Goal: Navigation & Orientation: Find specific page/section

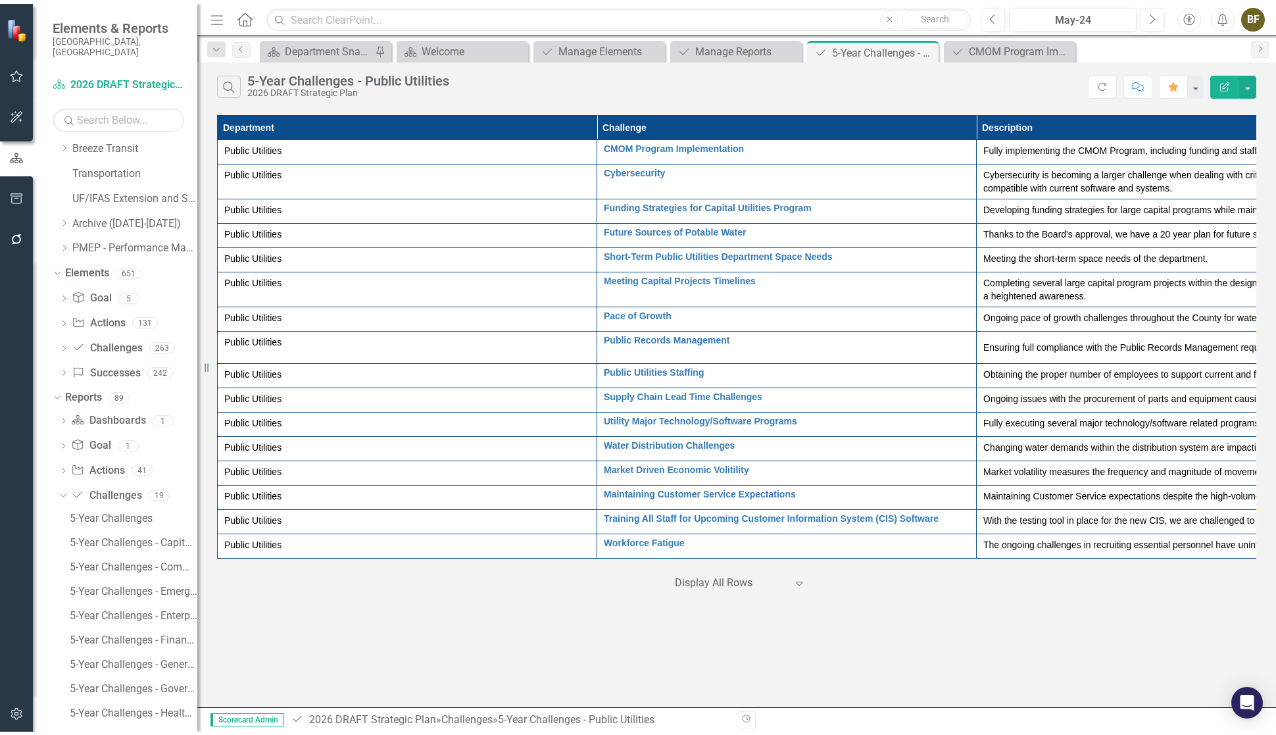
scroll to position [526, 0]
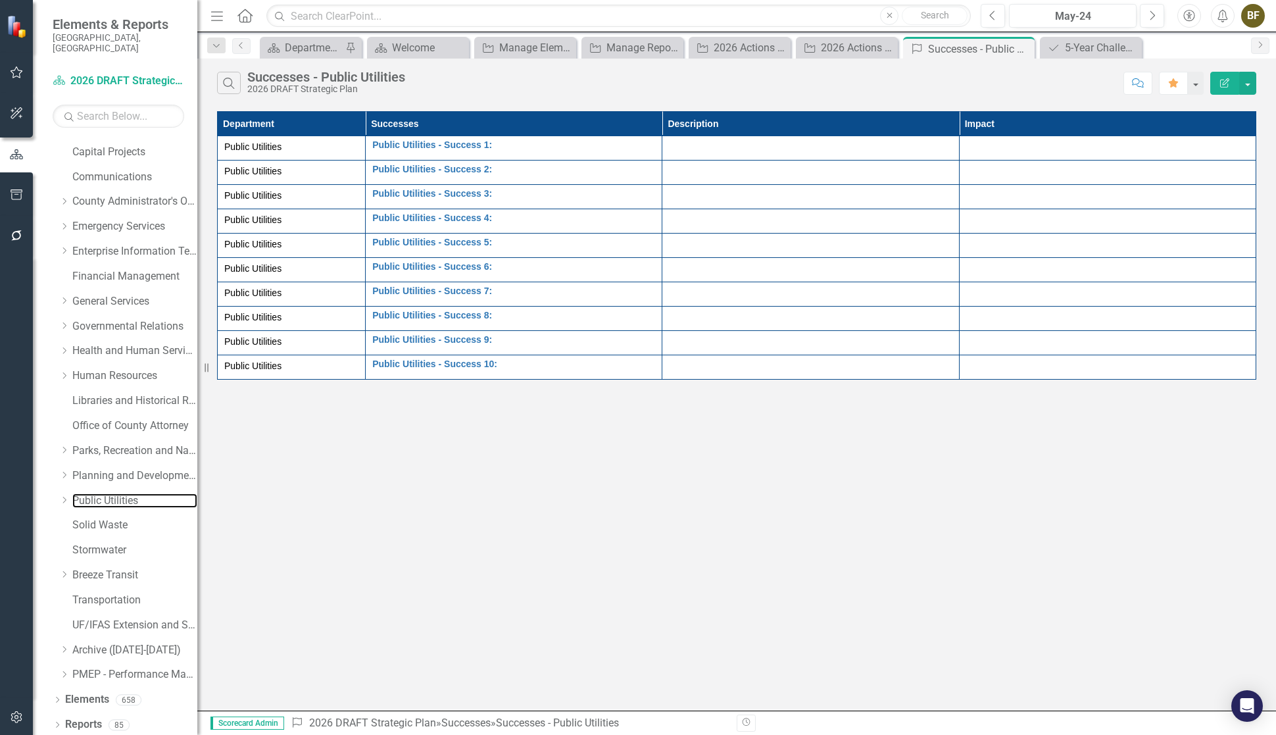
scroll to position [89, 0]
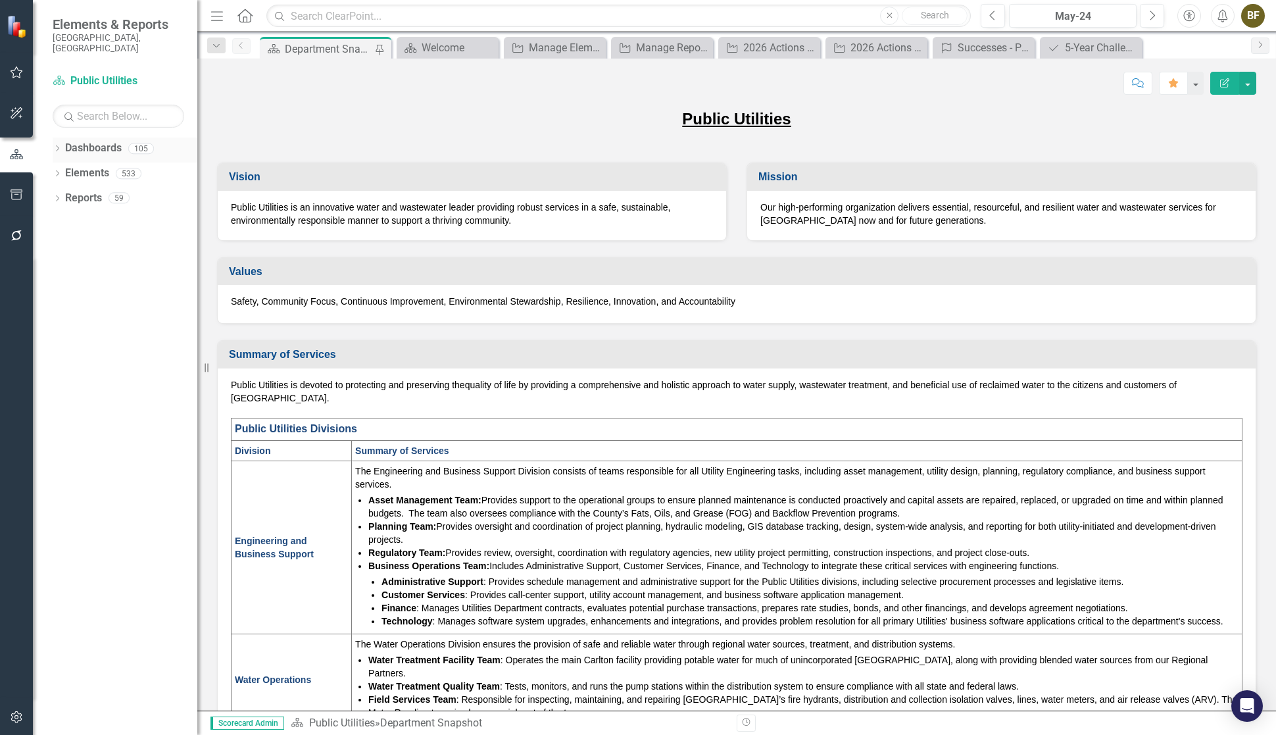
click at [55, 146] on icon "Dropdown" at bounding box center [57, 149] width 9 height 7
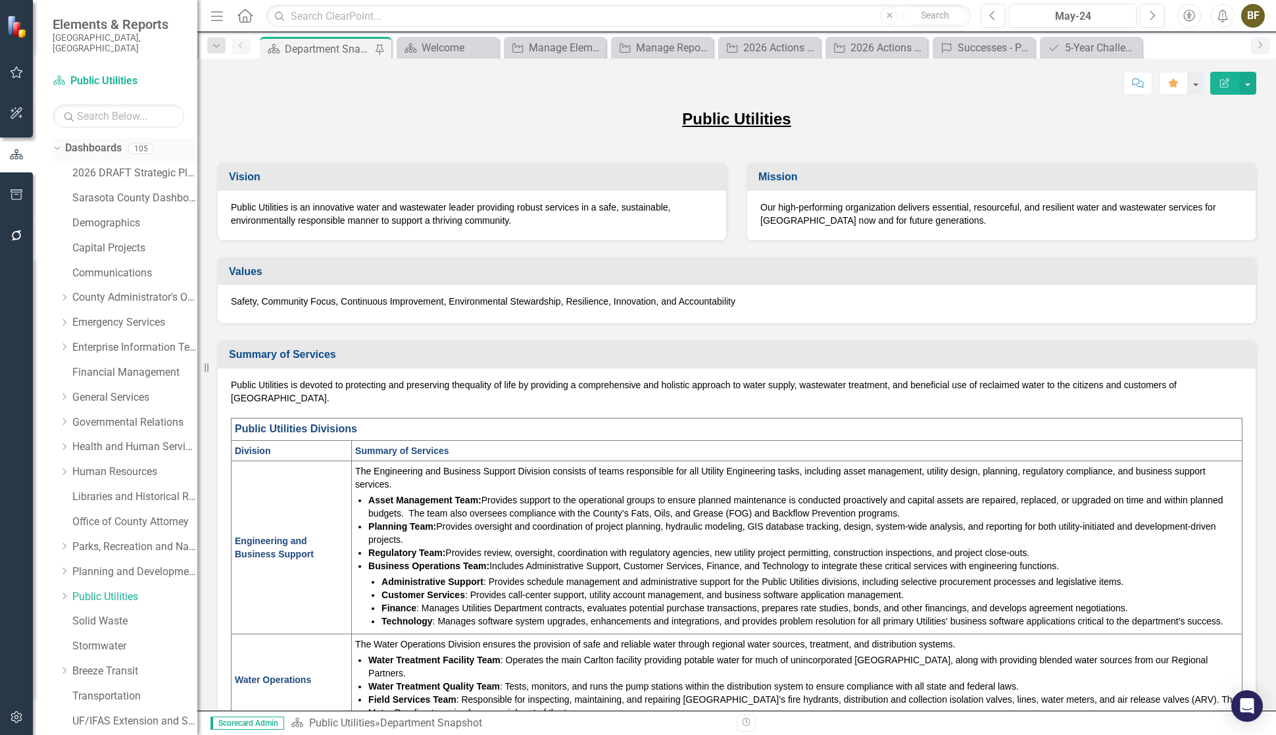
click at [59, 143] on div "Dropdown" at bounding box center [54, 147] width 11 height 9
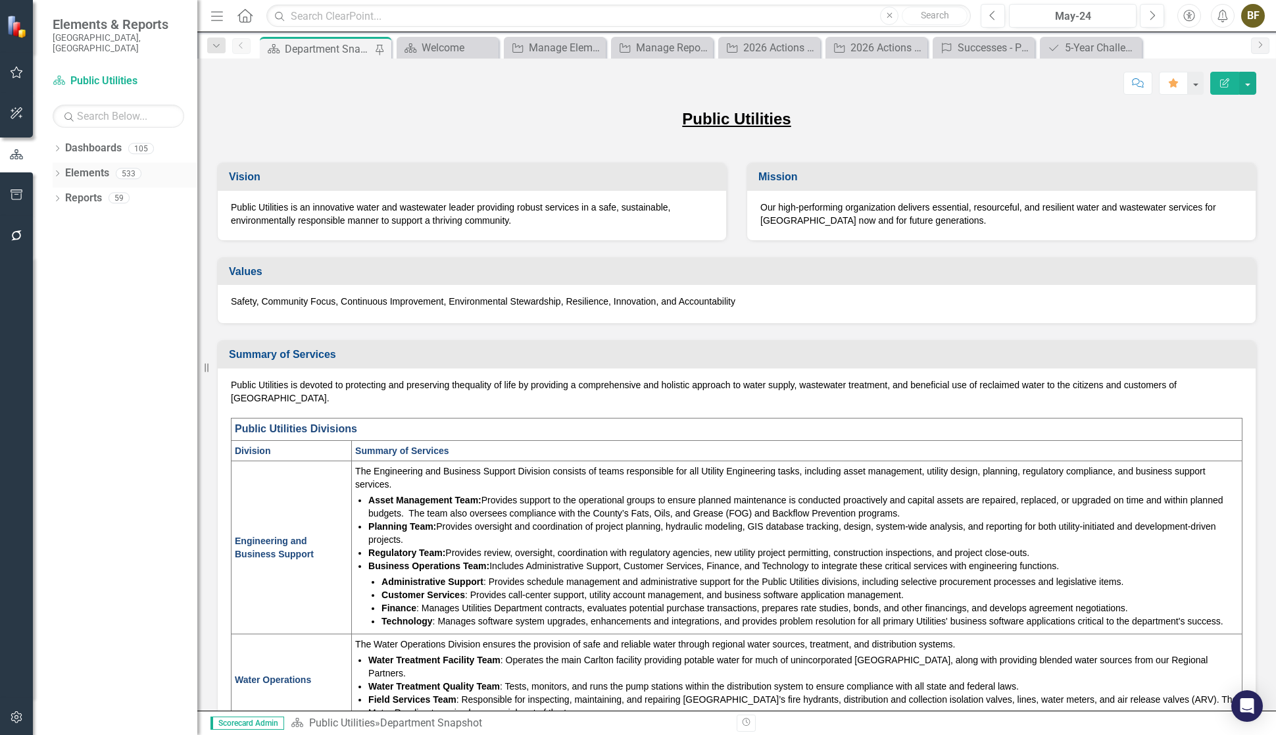
click at [55, 171] on icon "Dropdown" at bounding box center [57, 174] width 9 height 7
click at [112, 216] on link "Action Actions" at bounding box center [98, 223] width 53 height 15
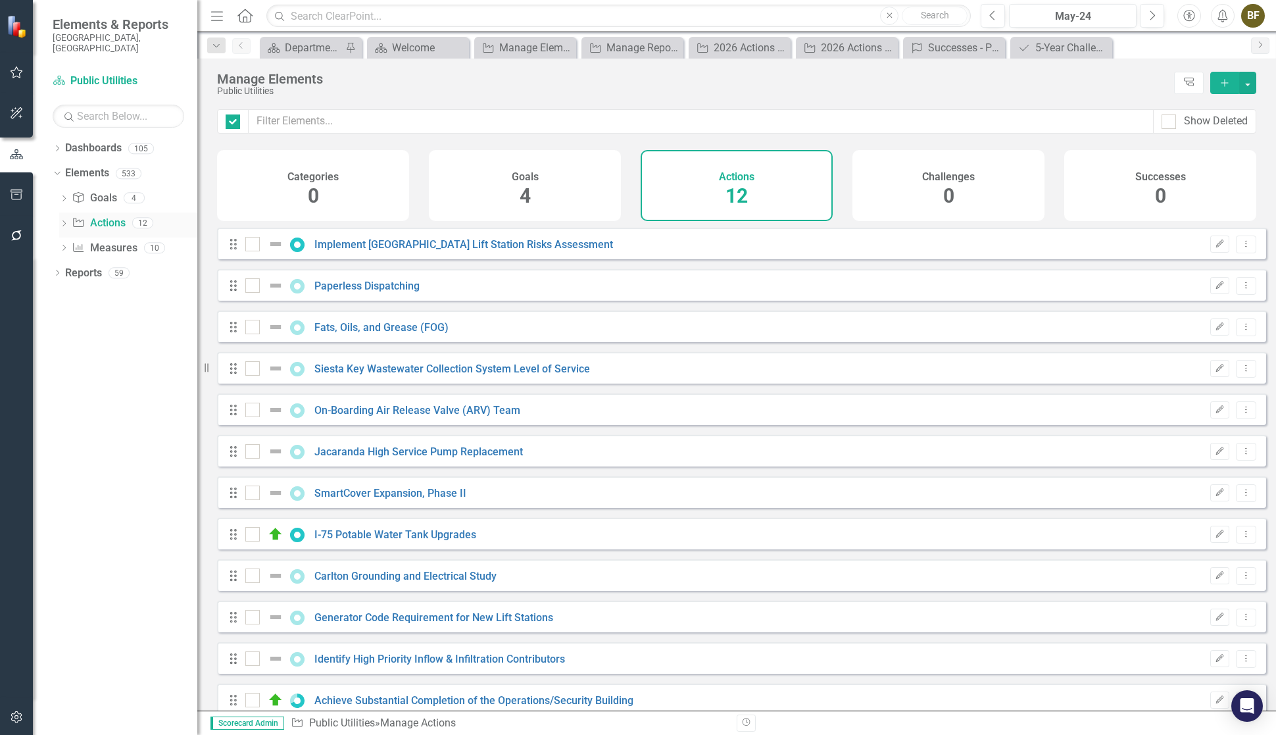
checkbox input "false"
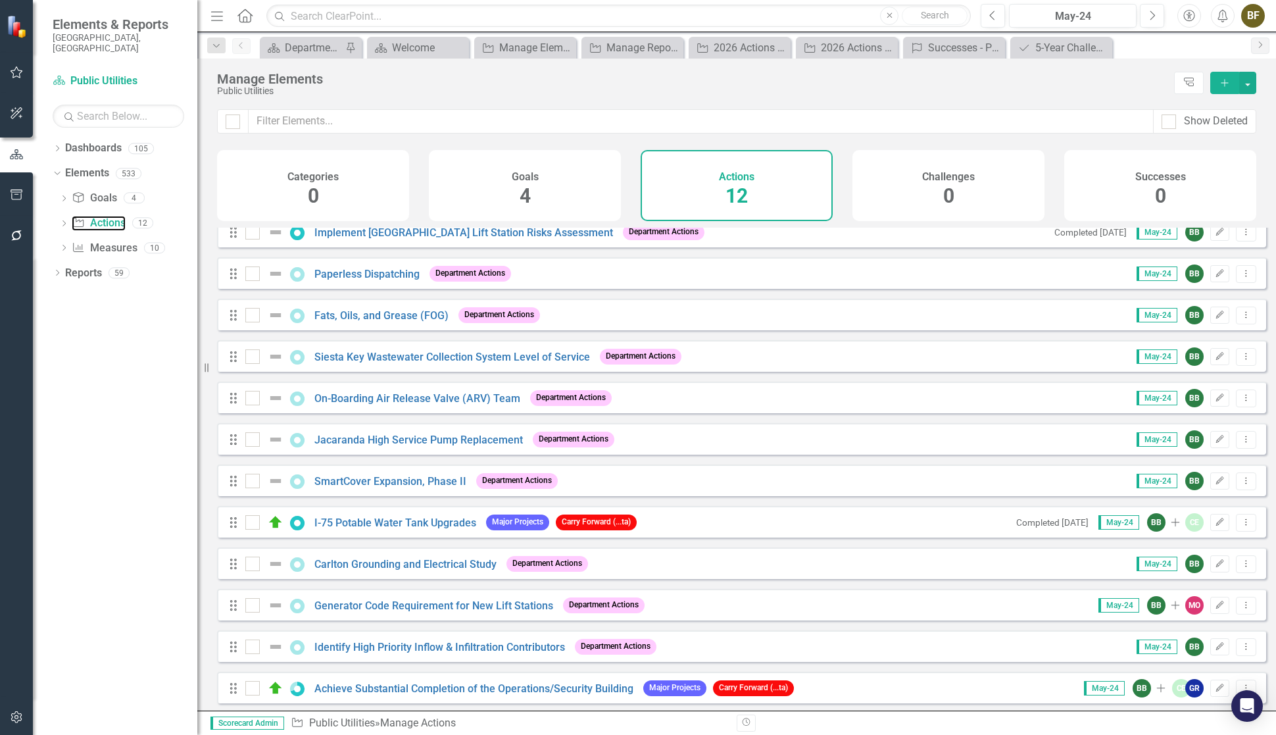
scroll to position [23, 0]
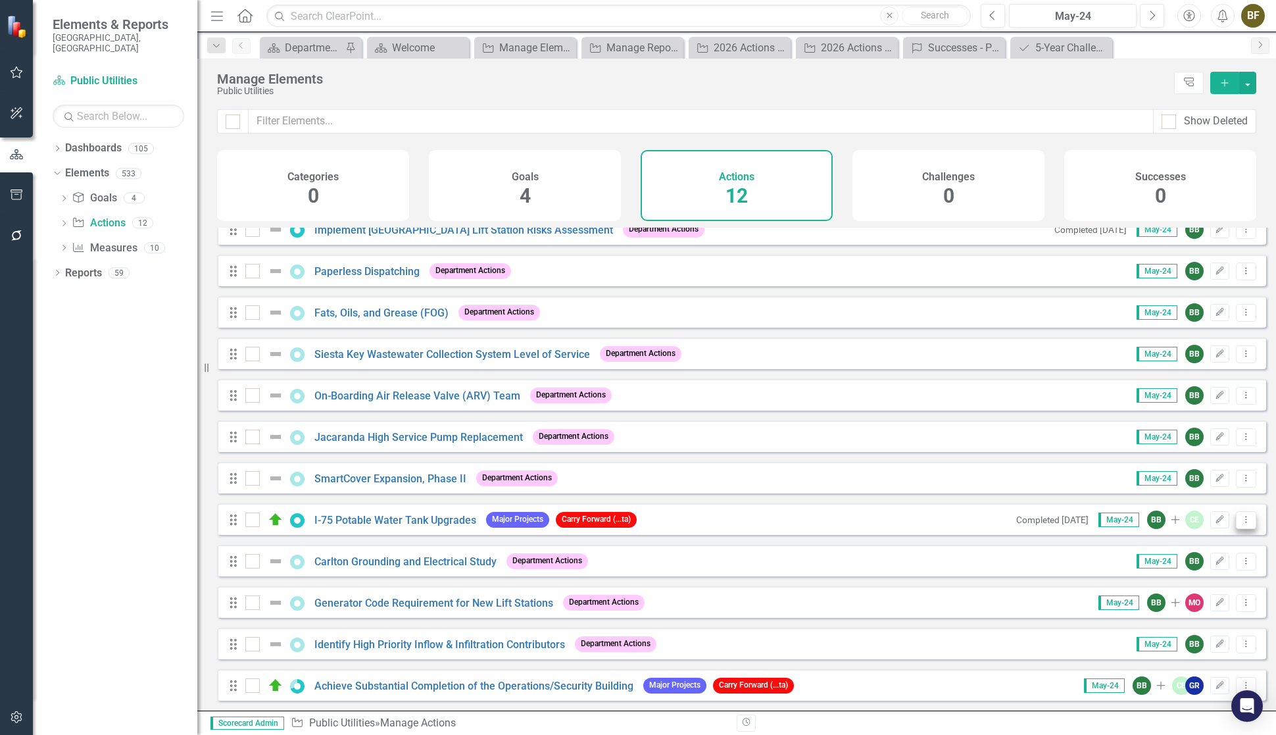
click at [1243, 524] on button "Dropdown Menu" at bounding box center [1246, 520] width 20 height 18
click at [114, 408] on div "Dropdown Dashboards 105 2026 DRAFT Strategic Plan Sarasota County Dashboard Dem…" at bounding box center [115, 435] width 164 height 597
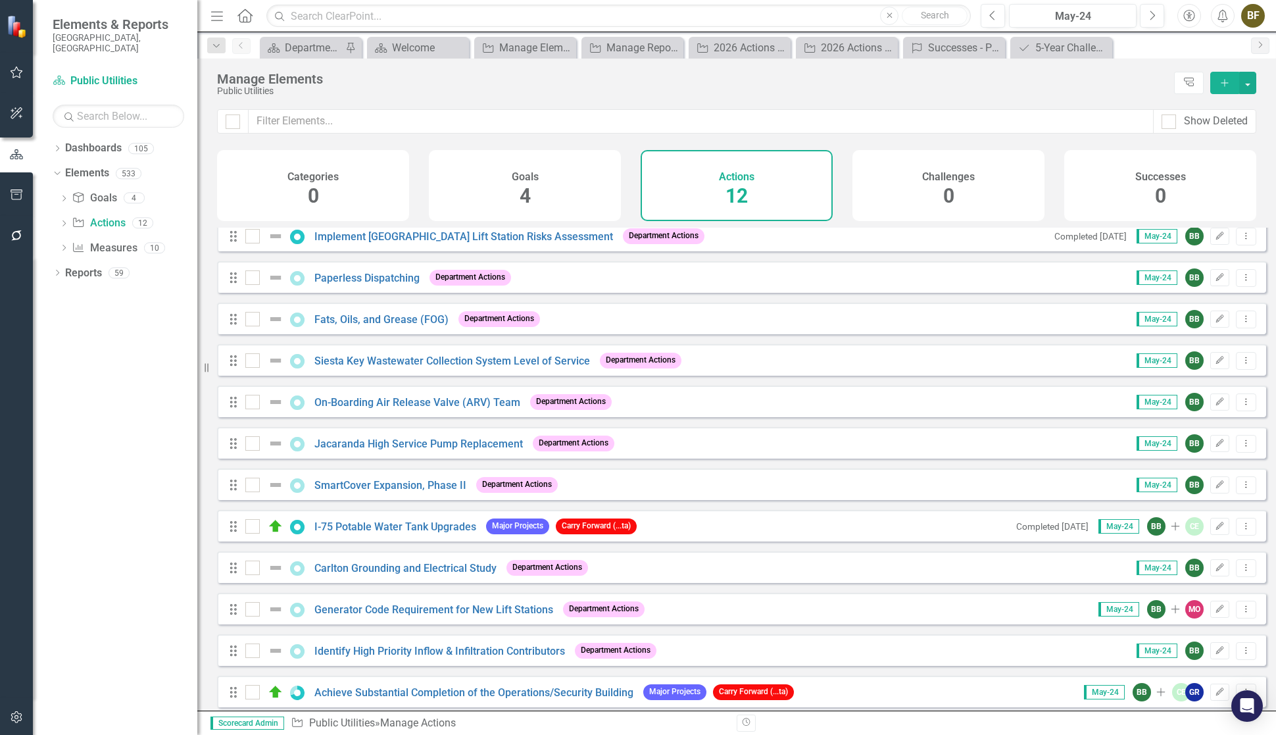
scroll to position [0, 0]
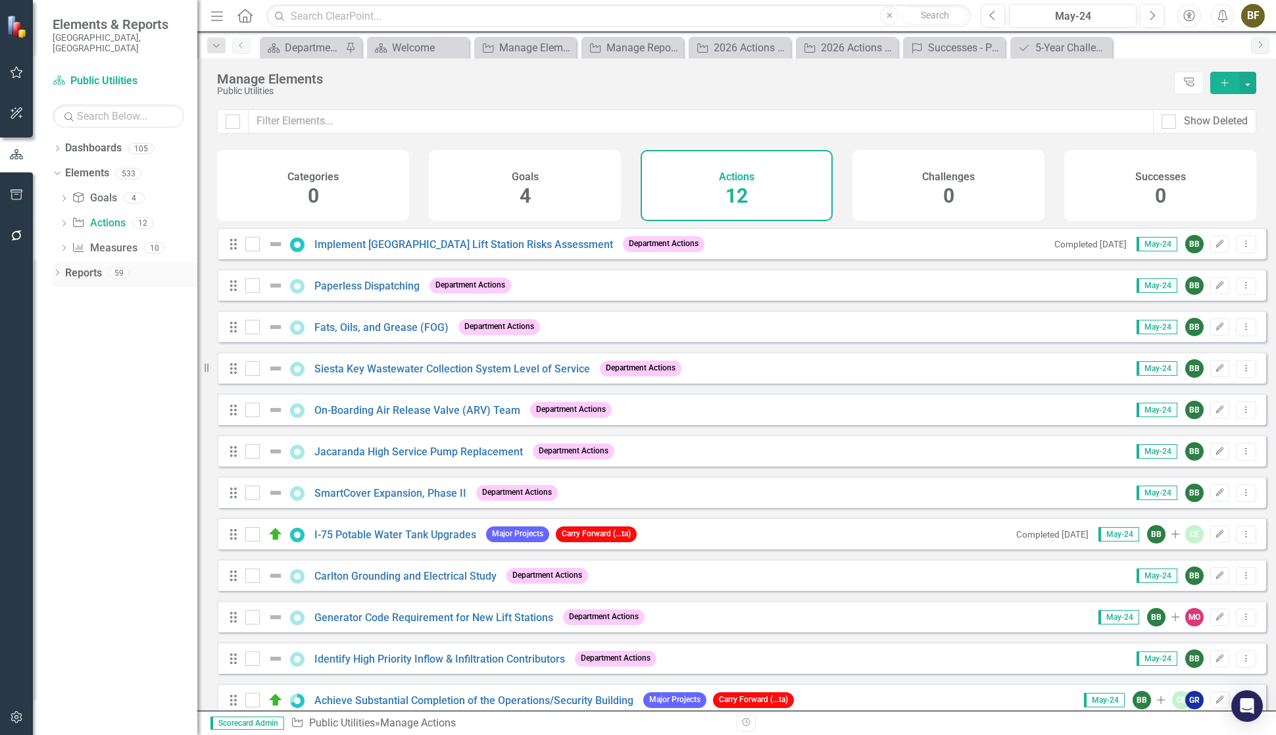
click at [54, 270] on icon "Dropdown" at bounding box center [57, 273] width 9 height 7
click at [101, 458] on link "Action Actions" at bounding box center [97, 465] width 53 height 15
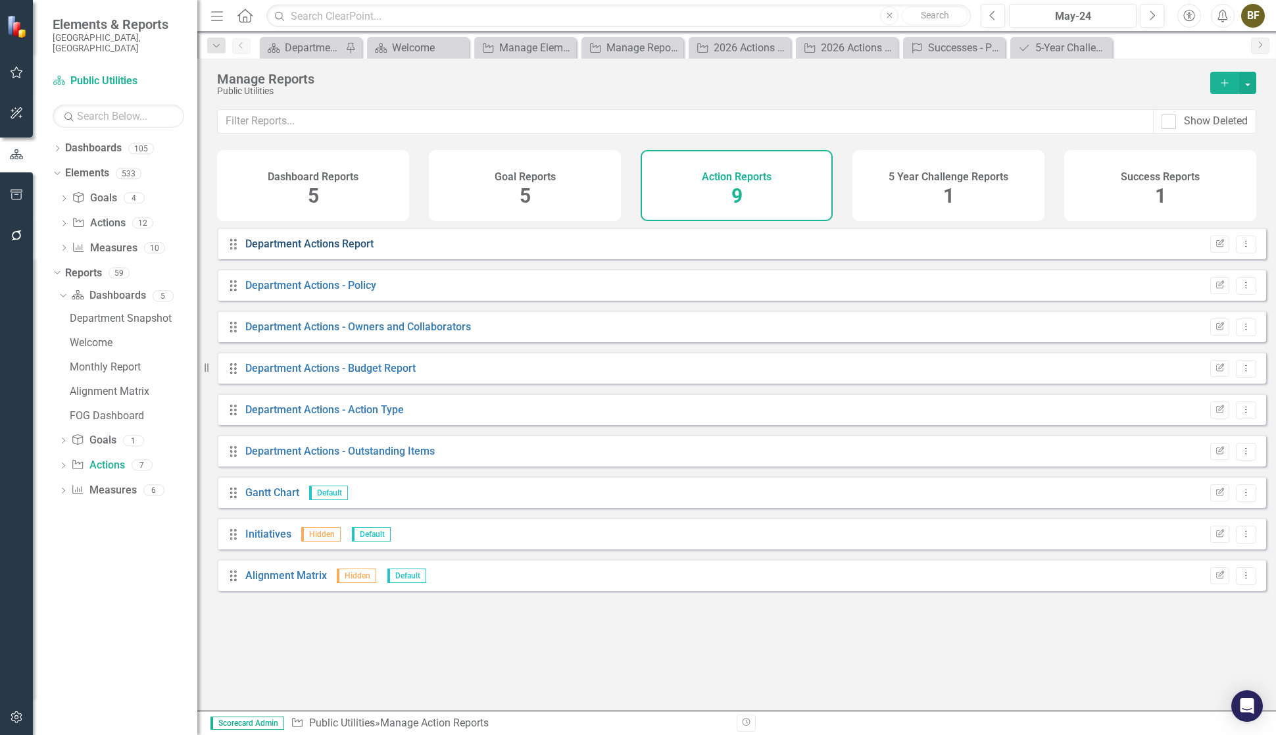
click at [285, 250] on link "Department Actions Report" at bounding box center [309, 243] width 128 height 12
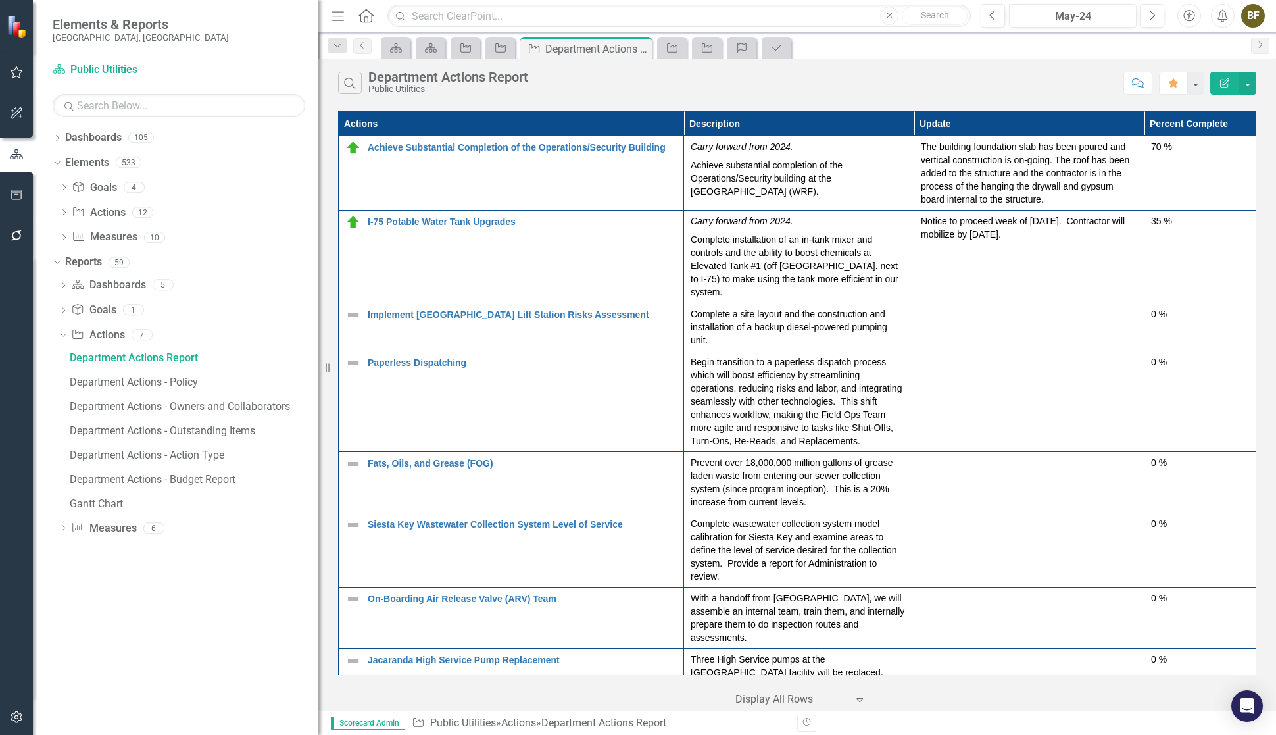
drag, startPoint x: 209, startPoint y: 369, endPoint x: 318, endPoint y: 371, distance: 109.2
click at [318, 371] on div "Resize" at bounding box center [323, 367] width 11 height 735
click at [152, 431] on div "Department Actions - Outstanding Items" at bounding box center [194, 431] width 249 height 12
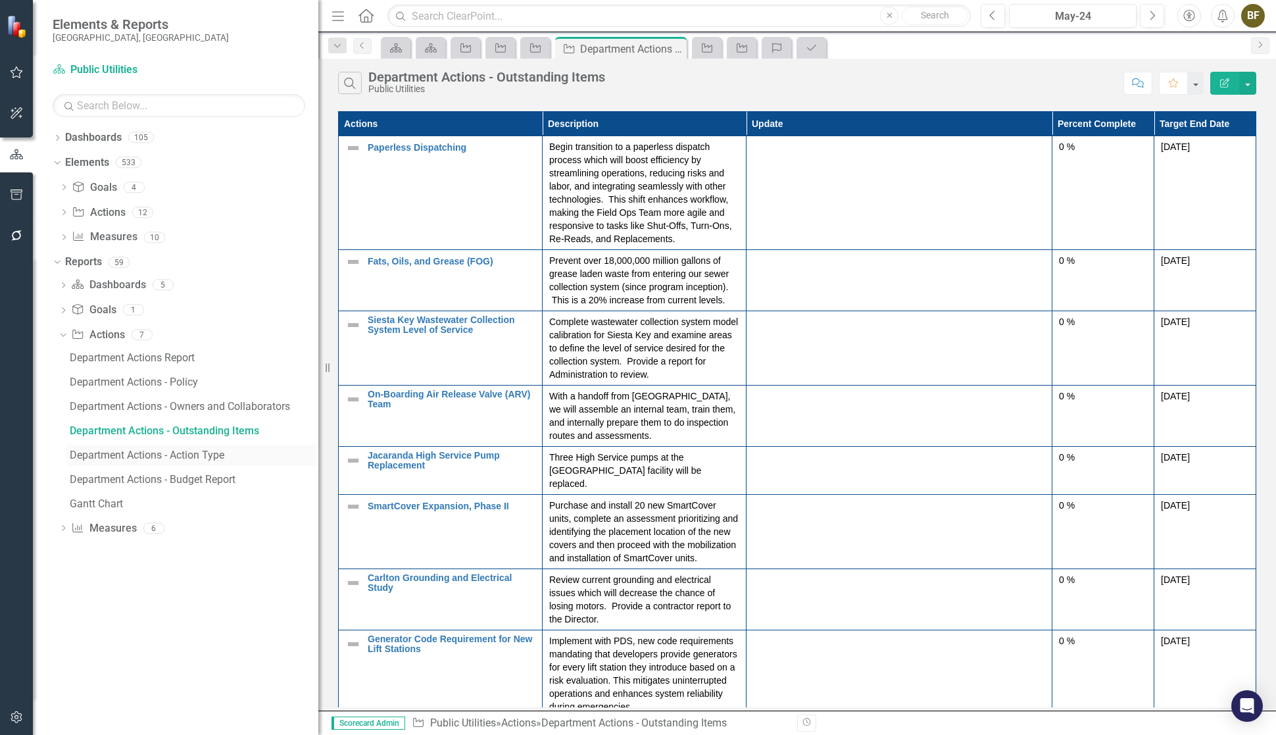
click at [159, 458] on div "Department Actions - Action Type" at bounding box center [194, 455] width 249 height 12
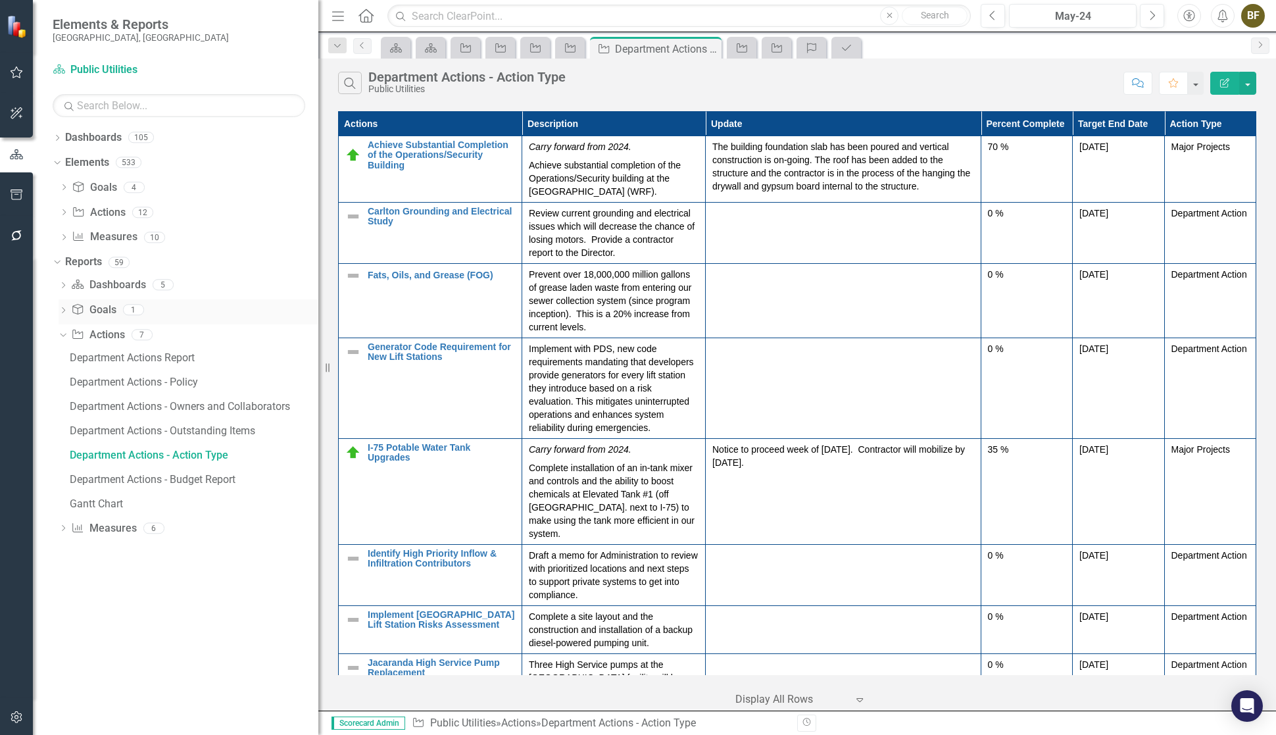
click at [105, 312] on link "Goal Goals" at bounding box center [93, 310] width 45 height 15
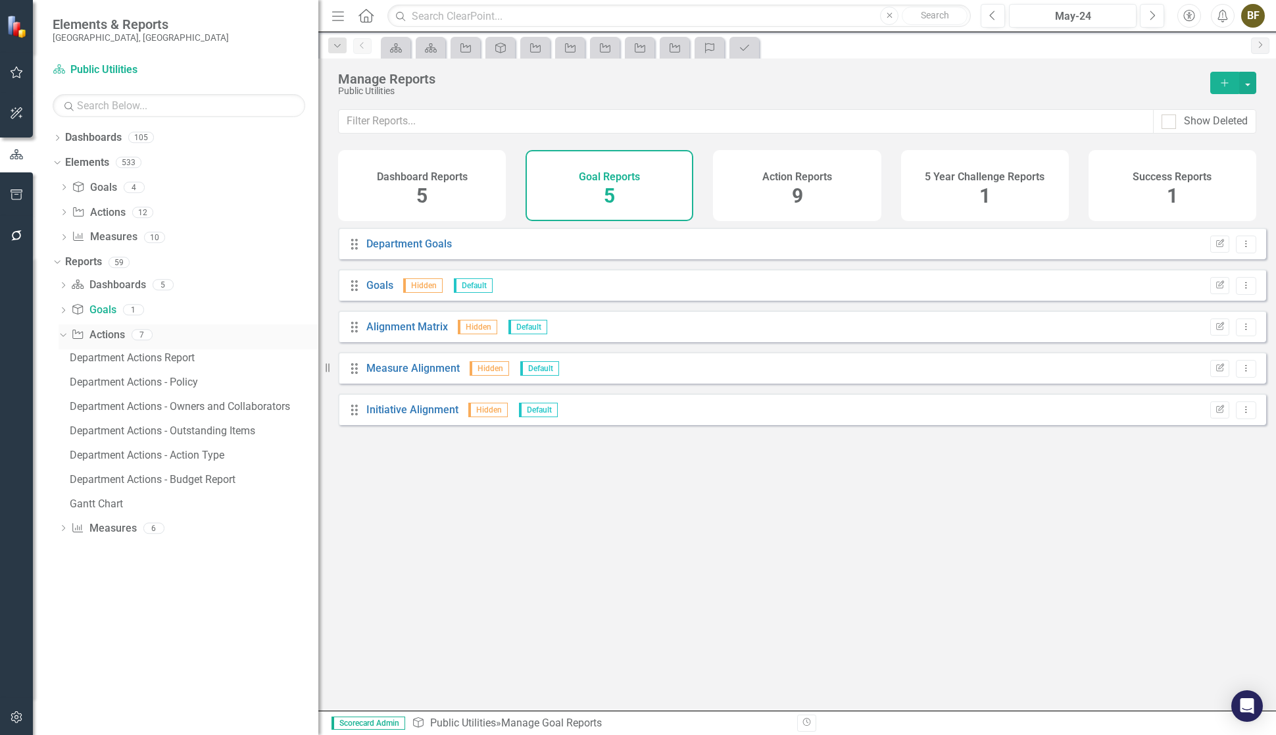
click at [102, 337] on link "Action Actions" at bounding box center [97, 335] width 53 height 15
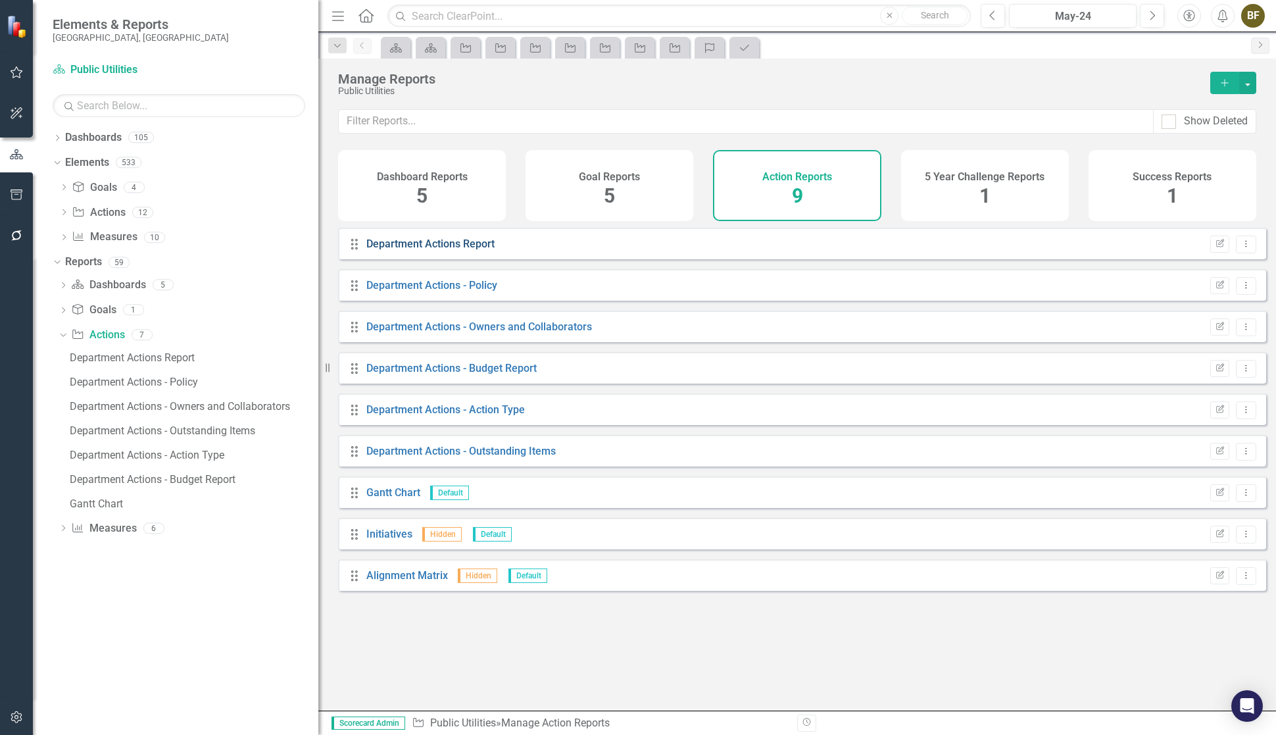
click at [445, 250] on link "Department Actions Report" at bounding box center [430, 243] width 128 height 12
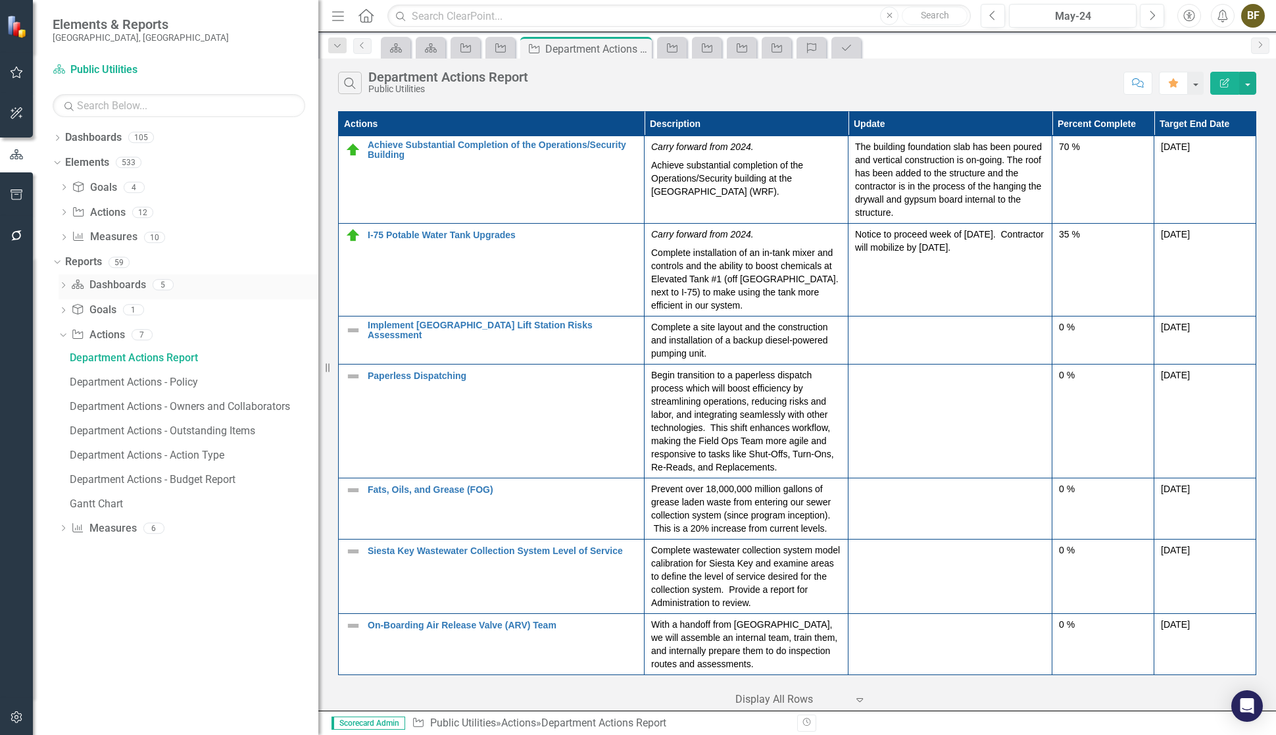
click at [91, 286] on link "Dashboard Dashboards" at bounding box center [108, 285] width 74 height 15
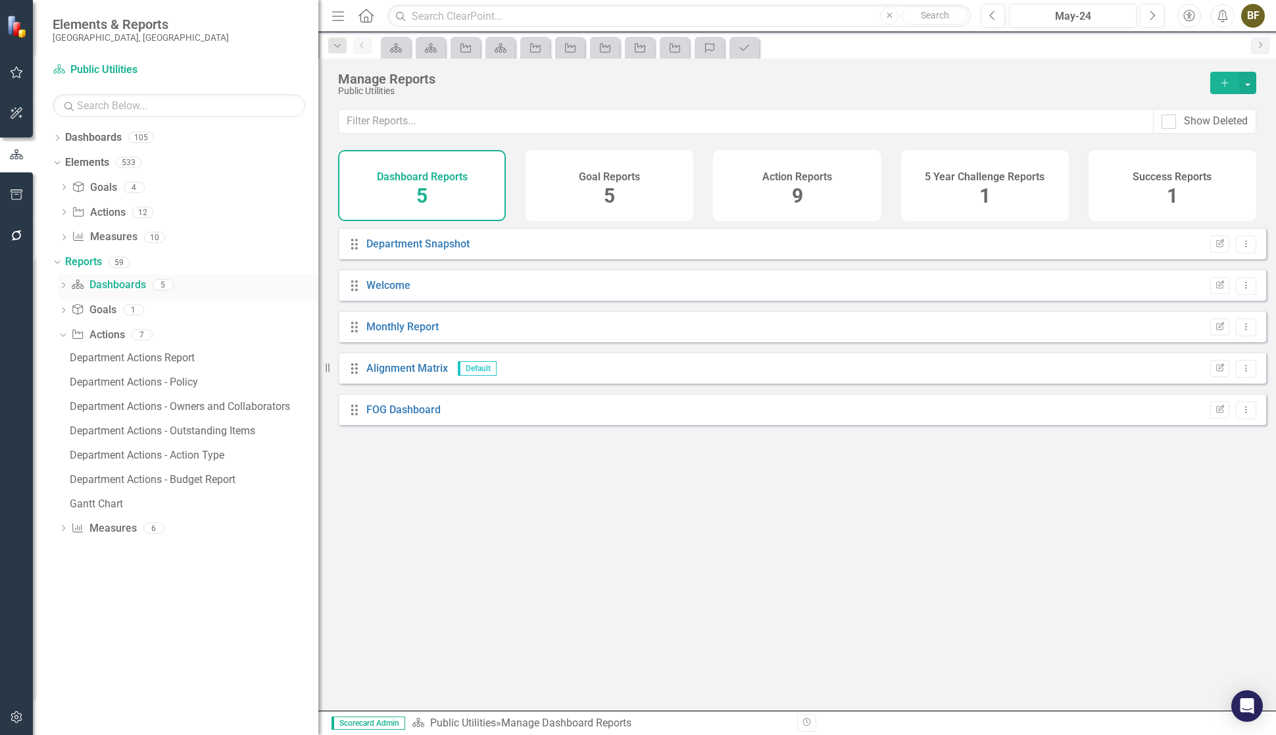
click at [66, 286] on icon "Dropdown" at bounding box center [63, 286] width 9 height 7
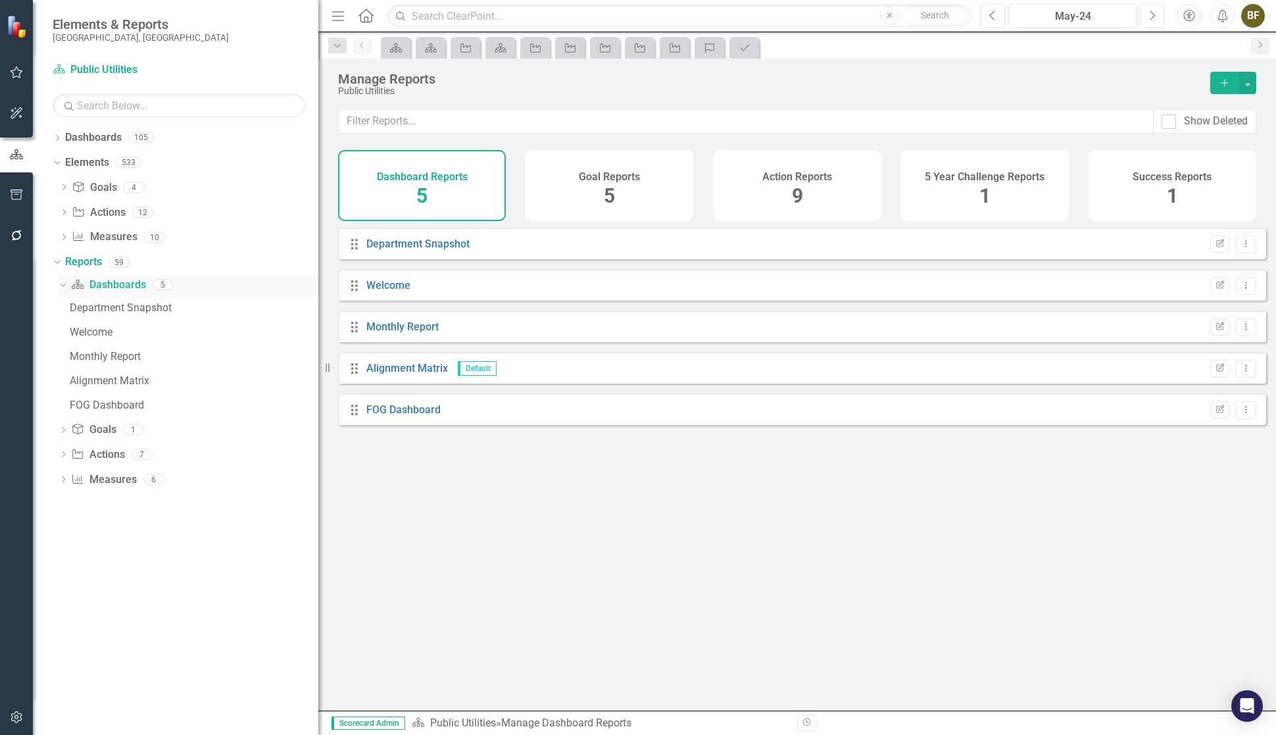
click at [66, 286] on div "Dropdown" at bounding box center [60, 284] width 11 height 9
click at [97, 208] on link "Action Actions" at bounding box center [98, 212] width 53 height 15
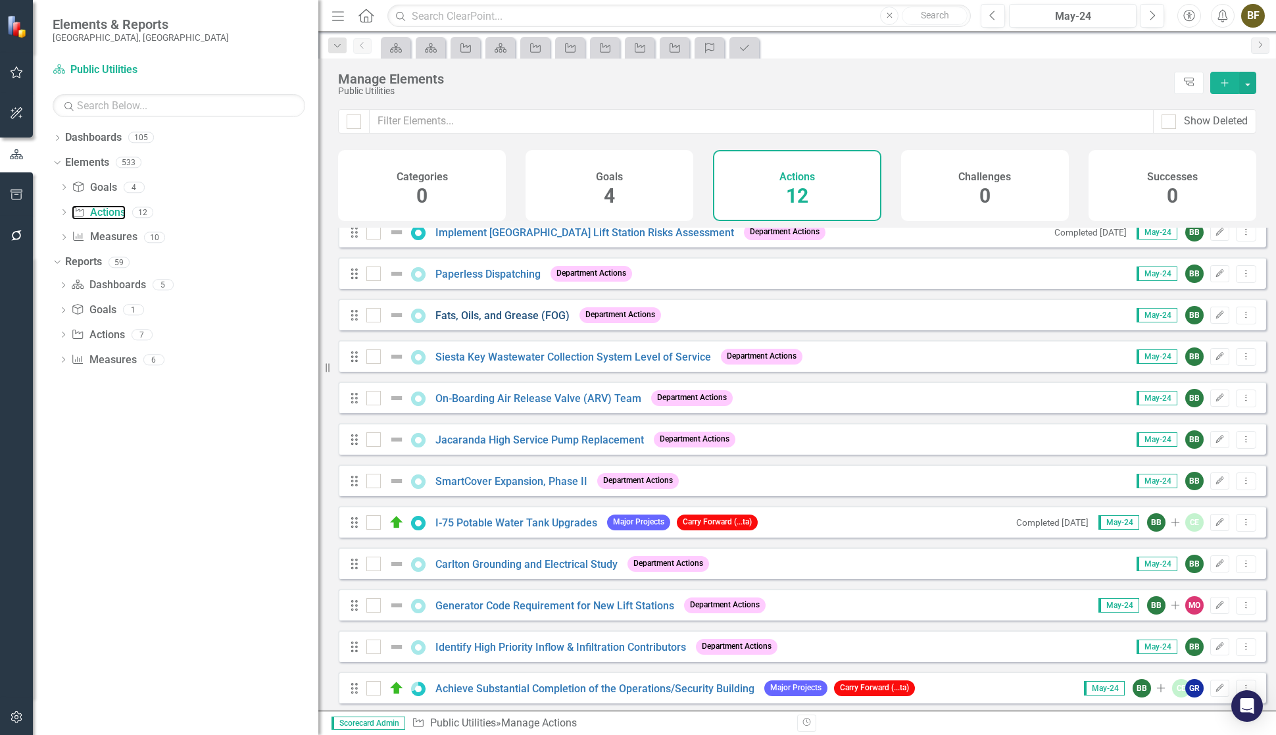
scroll to position [23, 0]
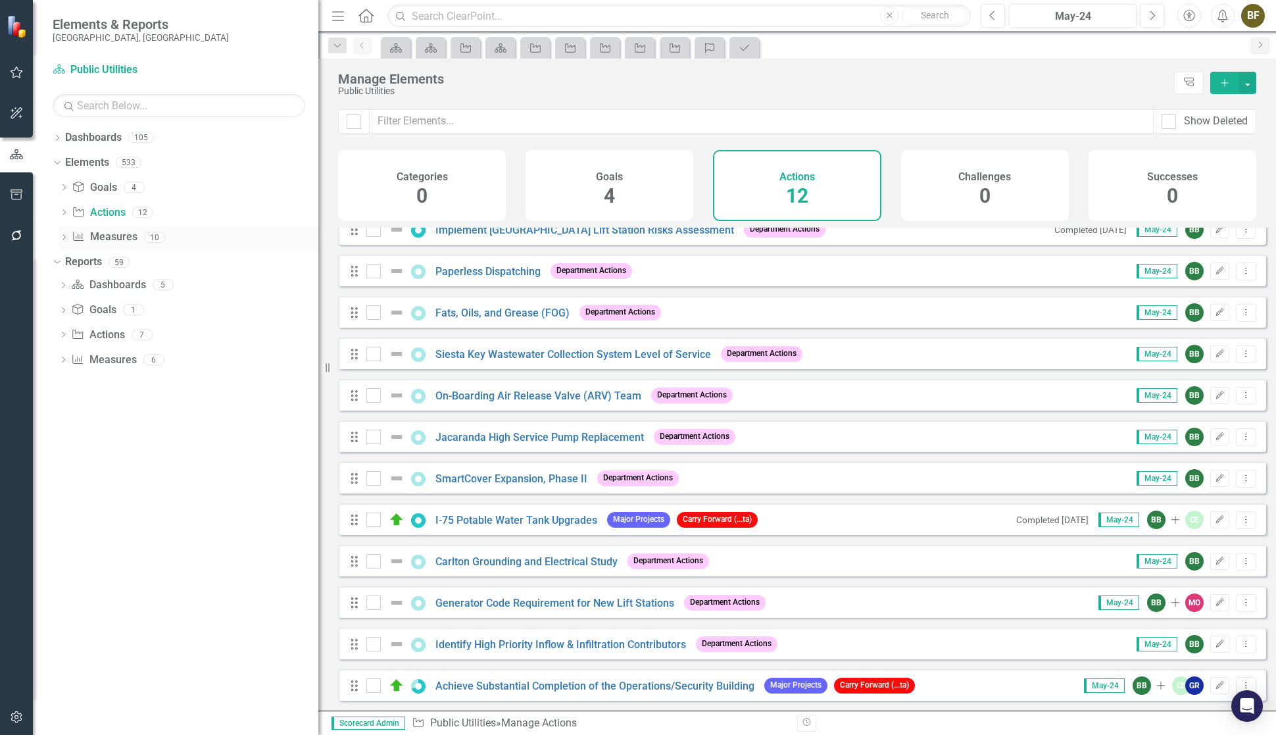
click at [122, 237] on link "Measure Measures" at bounding box center [104, 237] width 65 height 15
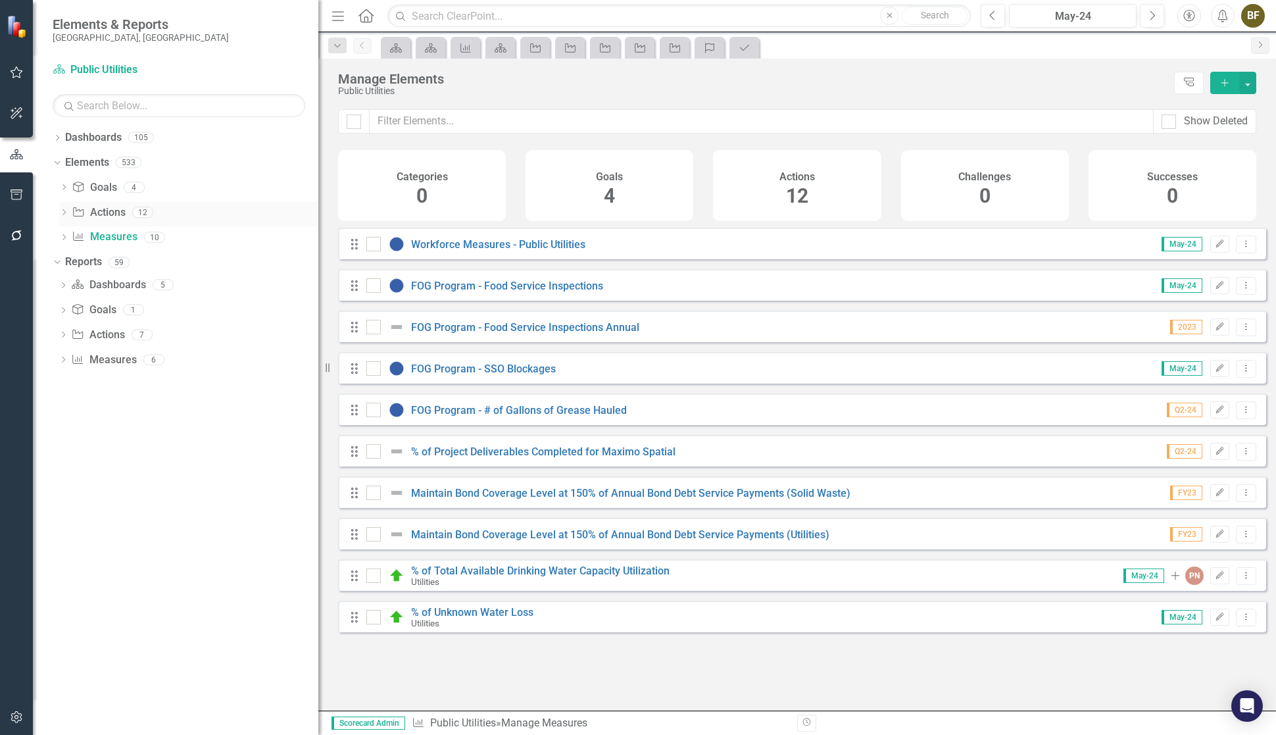
click at [108, 216] on link "Action Actions" at bounding box center [98, 212] width 53 height 15
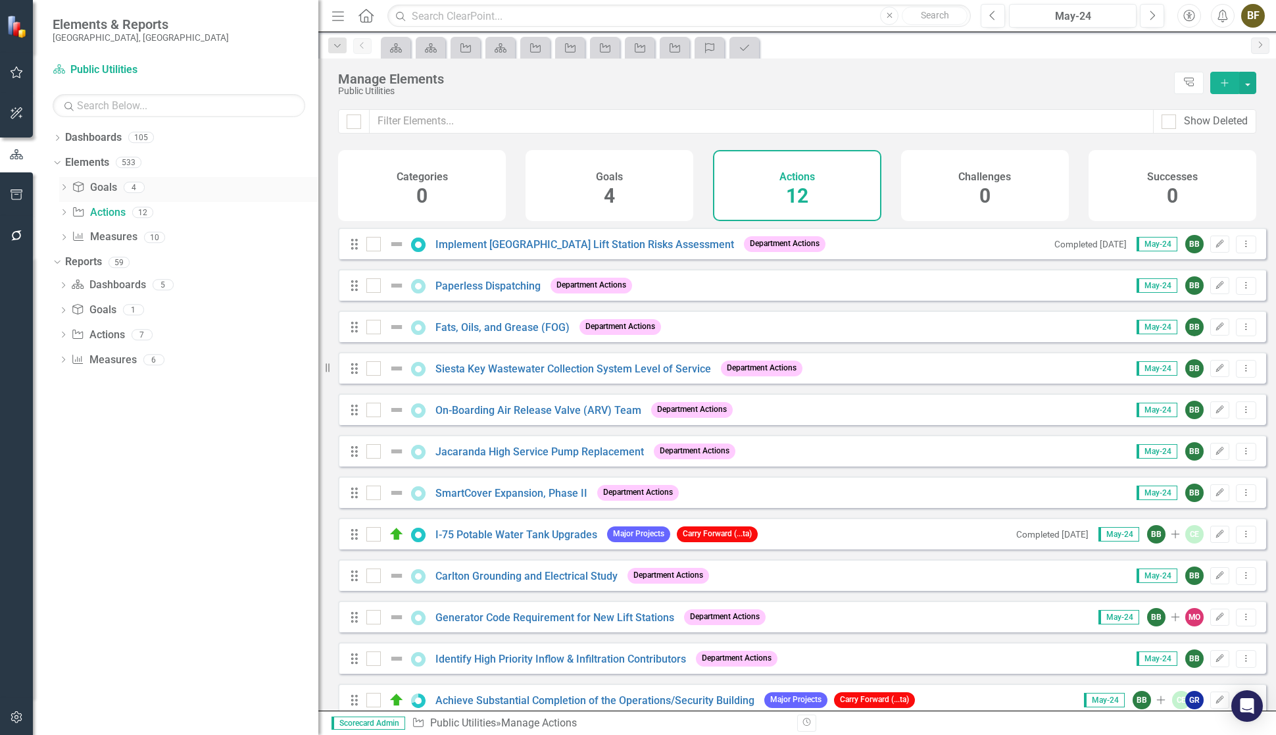
click at [101, 189] on link "Goal Goals" at bounding box center [94, 187] width 45 height 15
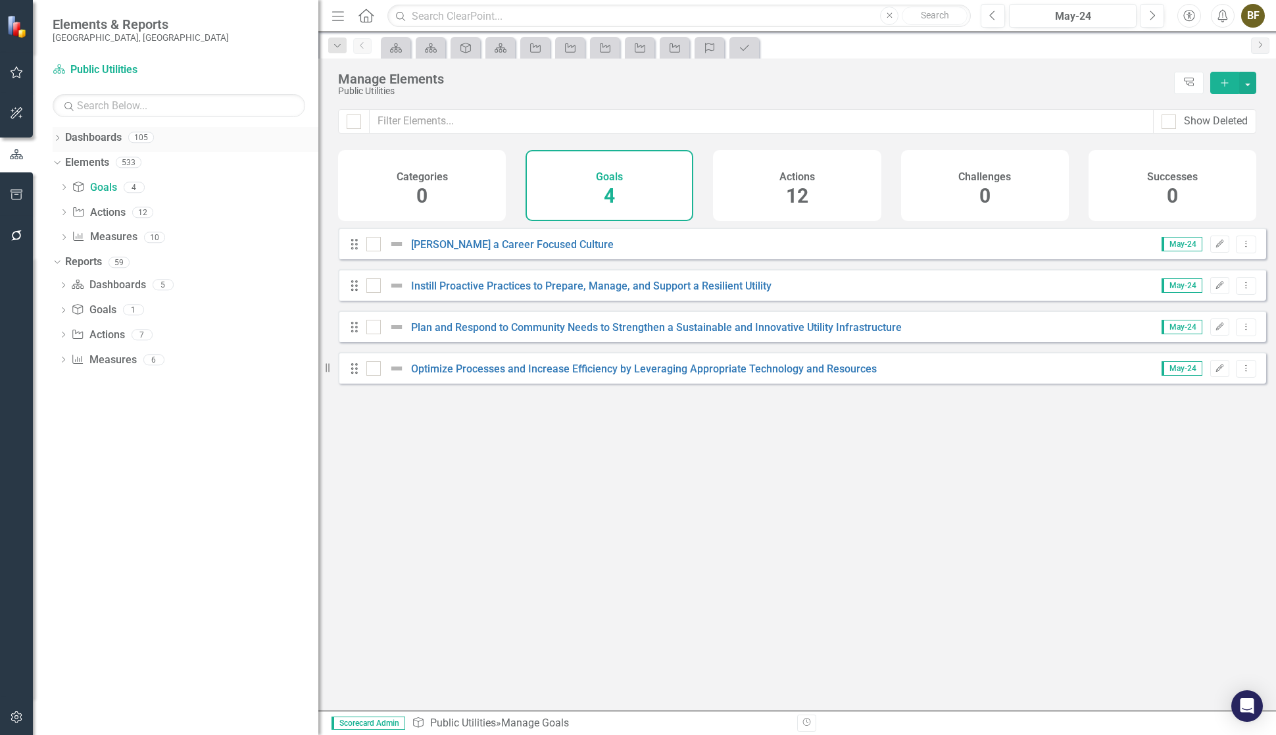
click at [59, 138] on icon "Dropdown" at bounding box center [57, 139] width 9 height 7
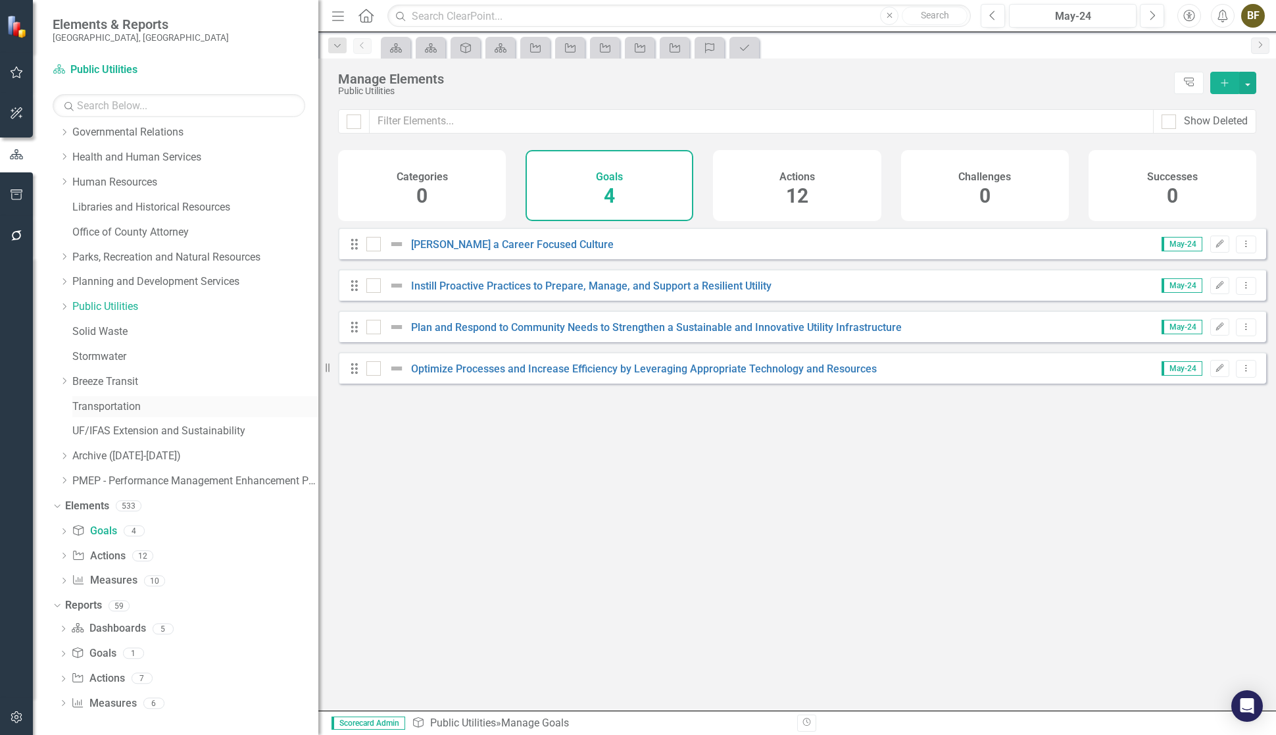
scroll to position [281, 0]
click at [96, 530] on link "Goal Goals" at bounding box center [94, 529] width 45 height 15
click at [101, 553] on link "Action Actions" at bounding box center [98, 554] width 53 height 15
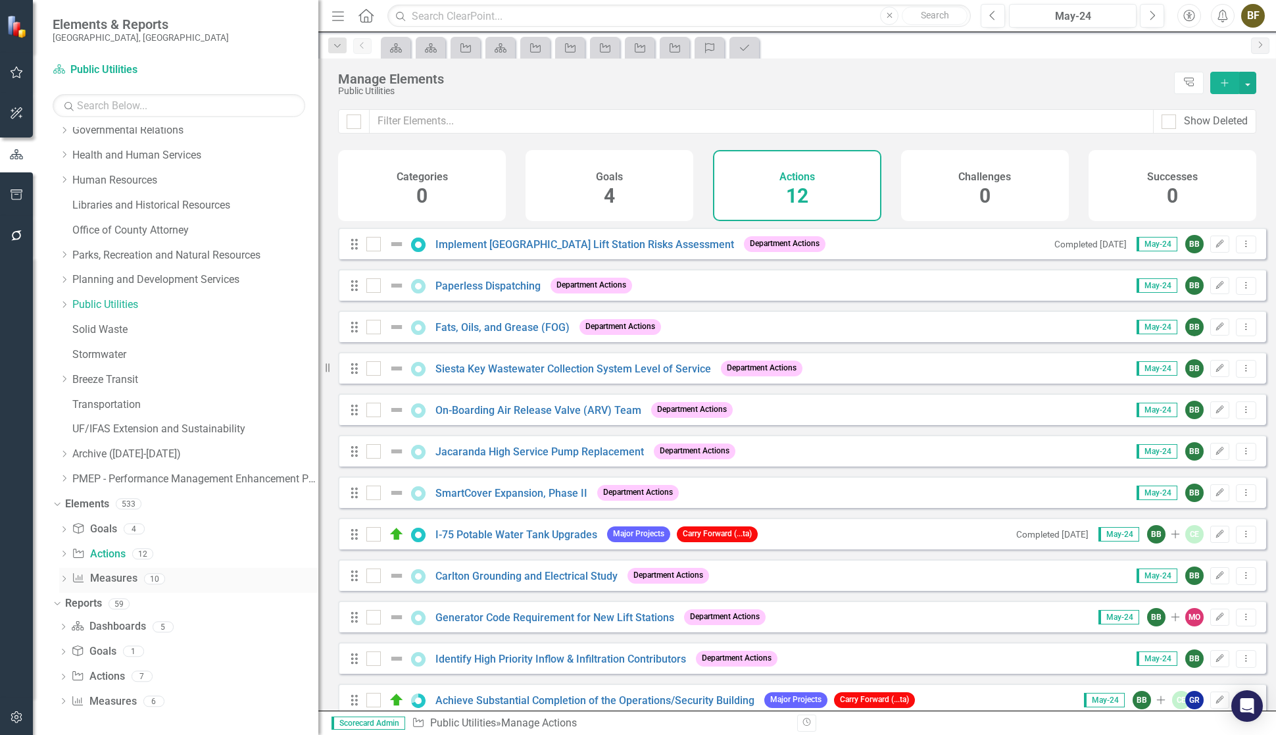
click at [107, 583] on link "Measure Measures" at bounding box center [104, 578] width 65 height 15
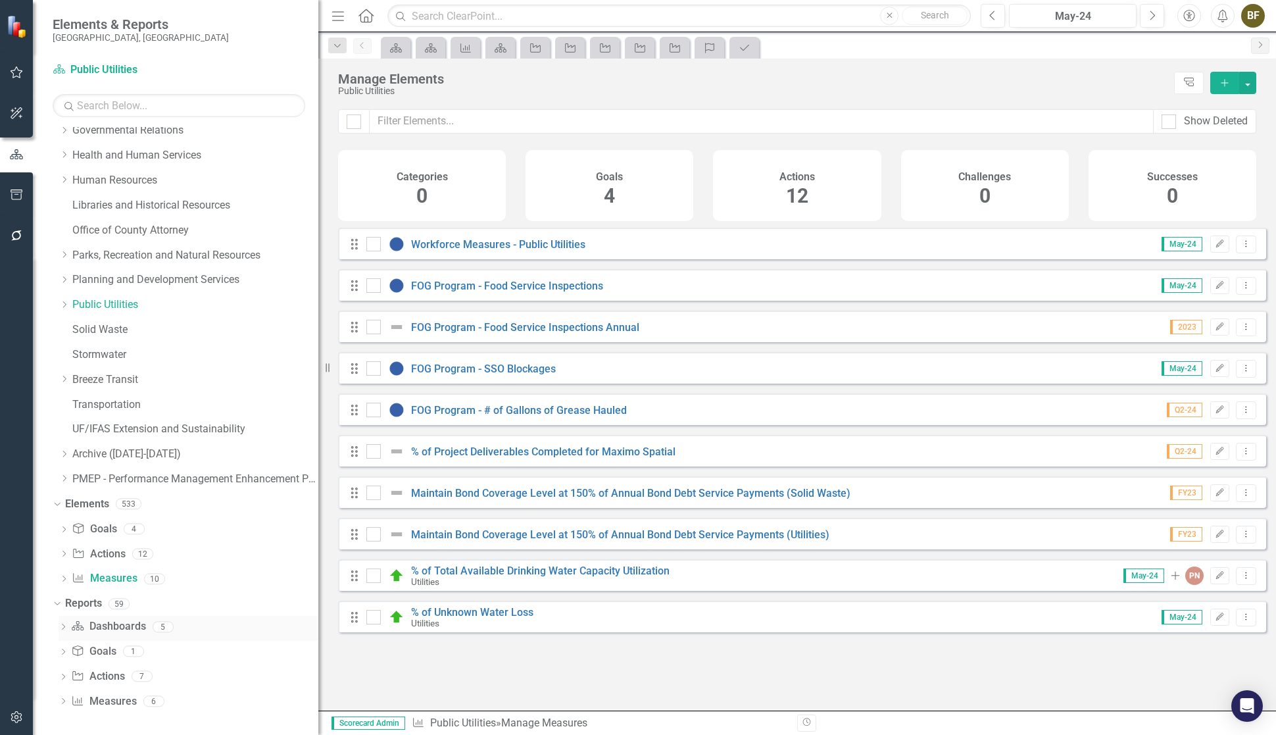
click at [113, 630] on link "Dashboard Dashboards" at bounding box center [108, 626] width 74 height 15
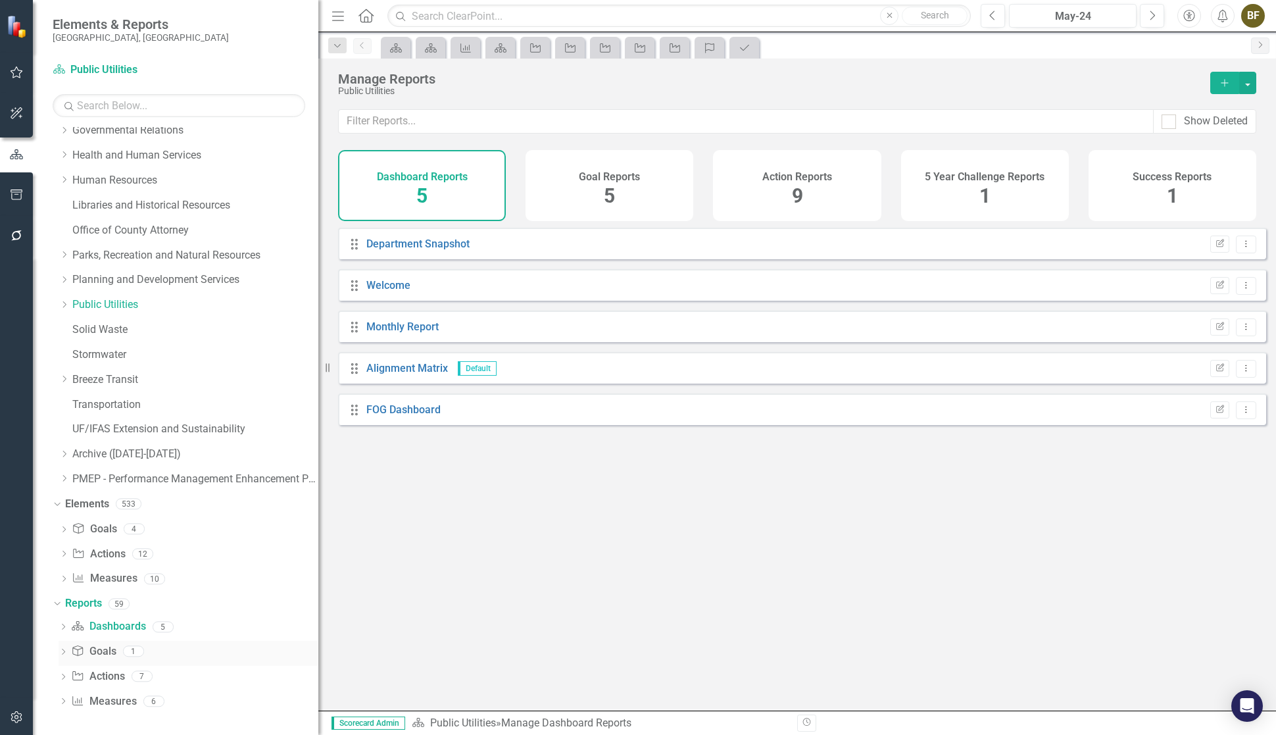
click at [105, 652] on link "Goal Goals" at bounding box center [93, 651] width 45 height 15
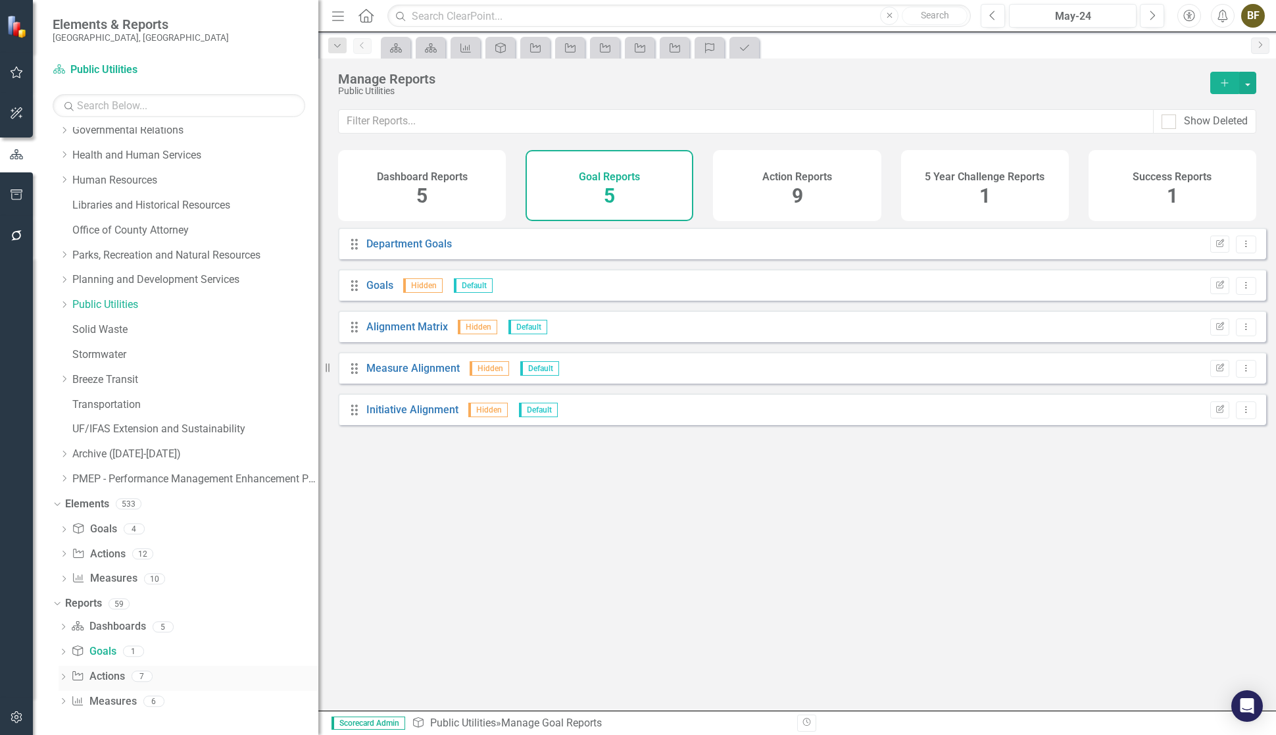
click at [107, 678] on link "Action Actions" at bounding box center [97, 676] width 53 height 15
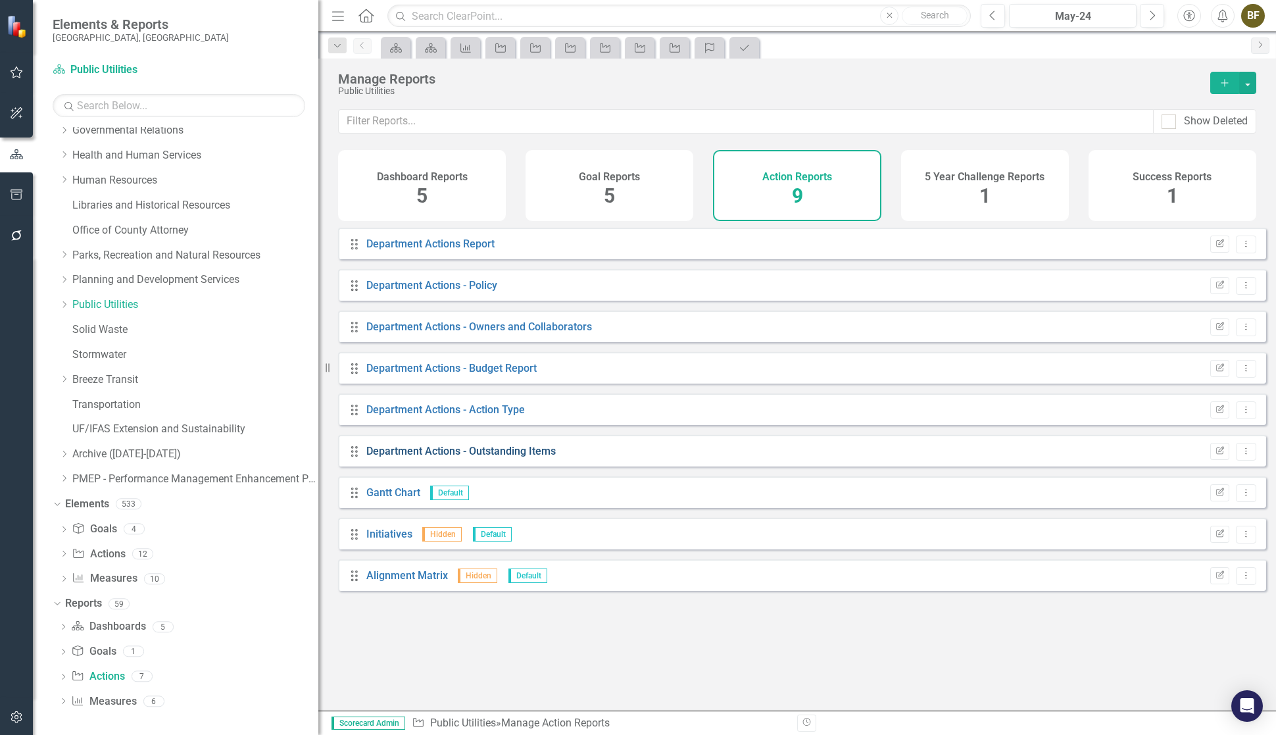
click at [460, 457] on link "Department Actions - Outstanding Items" at bounding box center [460, 451] width 189 height 12
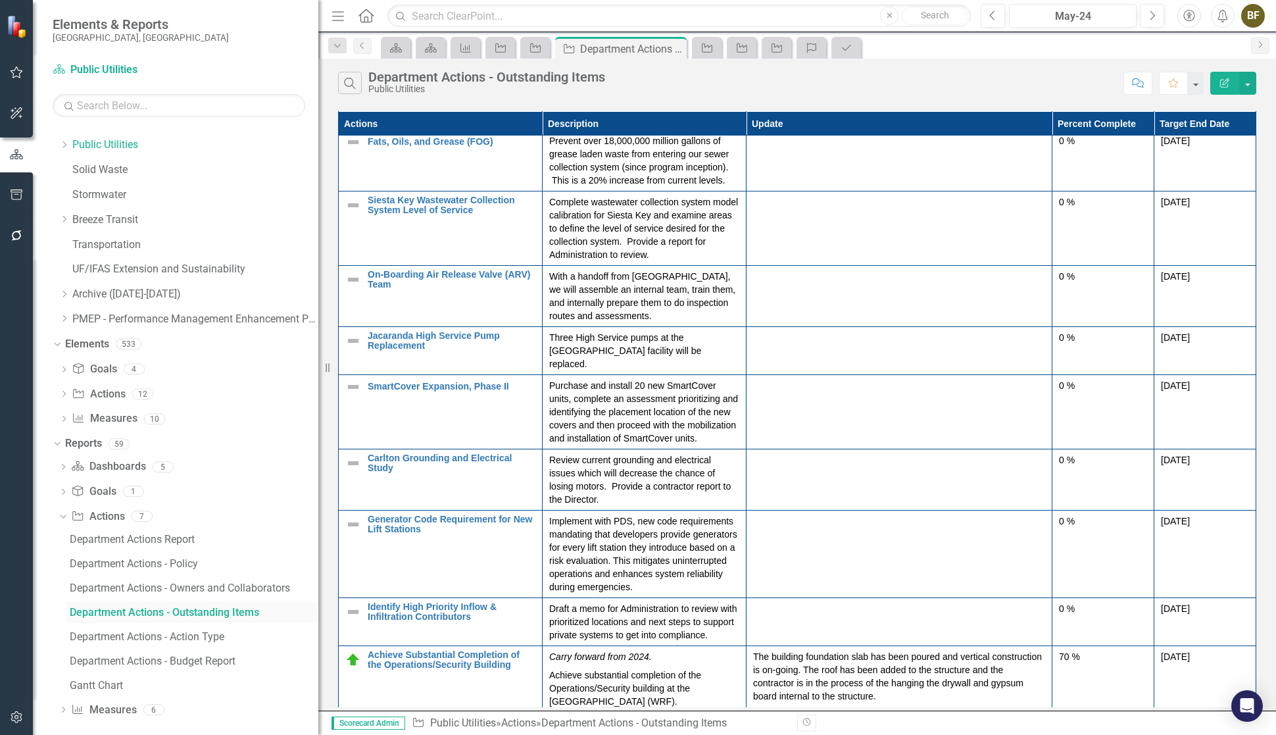
scroll to position [449, 0]
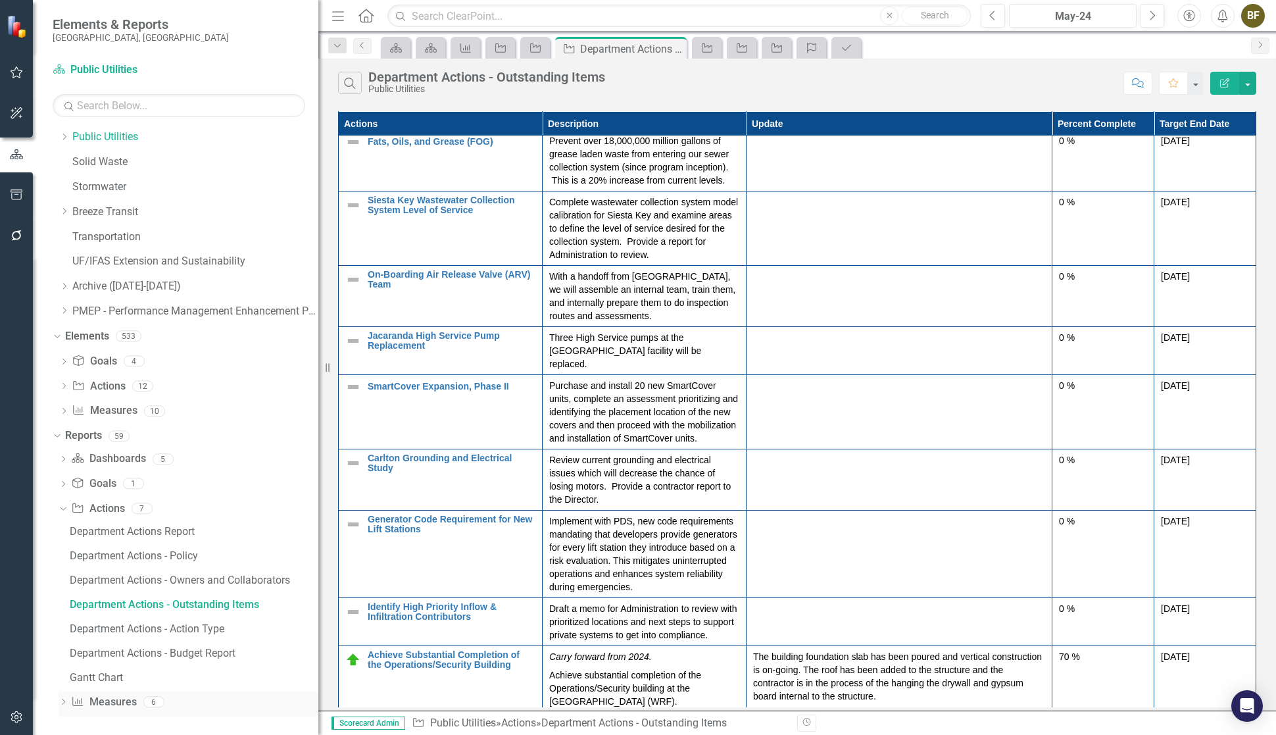
click at [61, 699] on icon "Dropdown" at bounding box center [63, 702] width 9 height 7
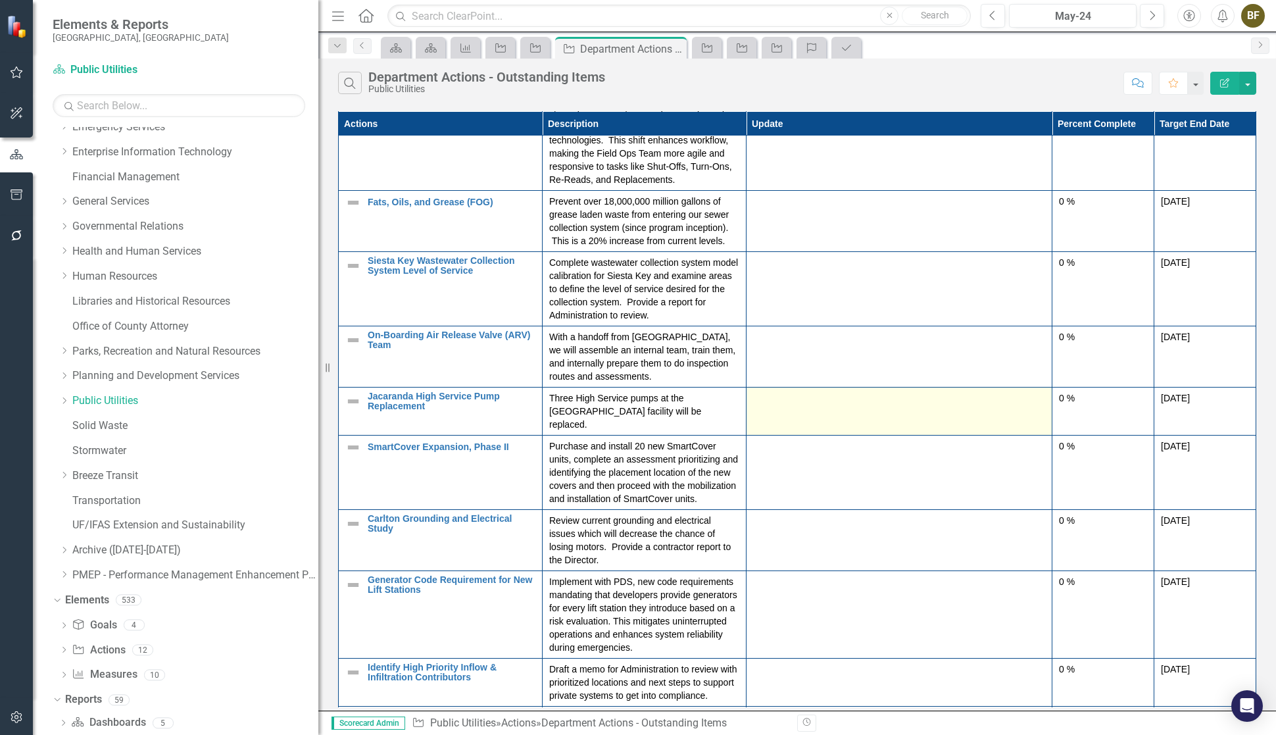
scroll to position [0, 0]
